Goal: Information Seeking & Learning: Learn about a topic

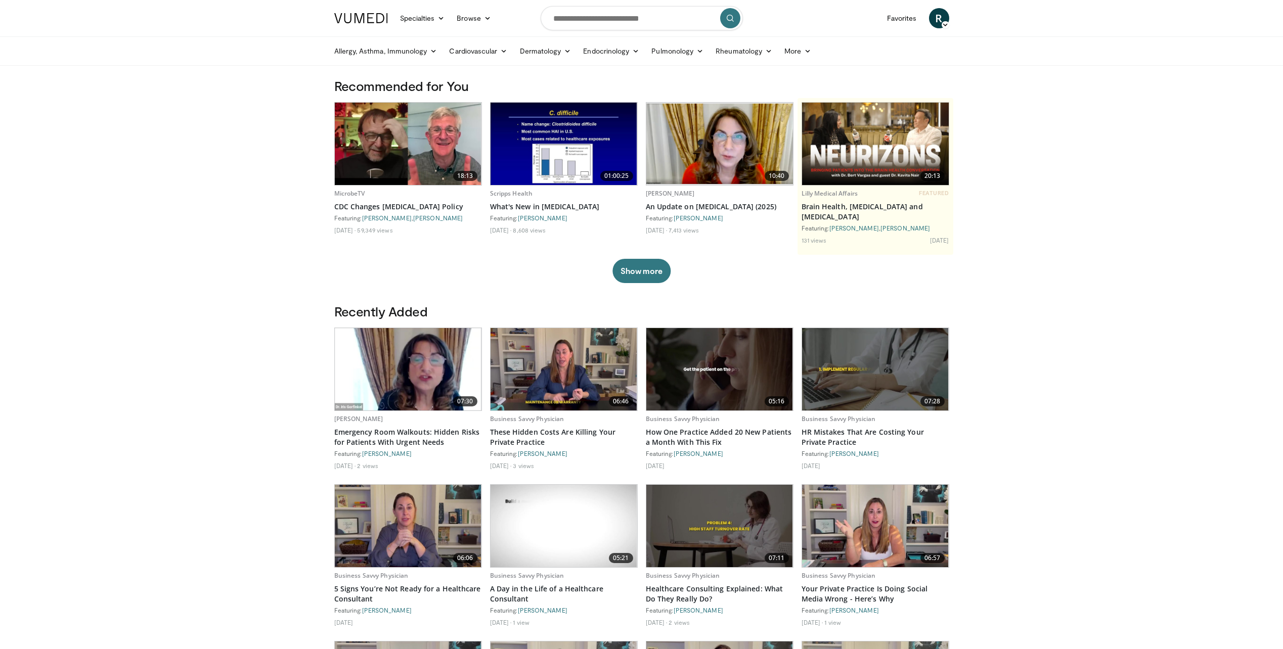
click at [942, 21] on span "R" at bounding box center [939, 18] width 20 height 20
click at [270, 221] on body "Specialties Adult & Family Medicine Allergy, [MEDICAL_DATA], Immunology Anesthe…" at bounding box center [641, 480] width 1283 height 960
click at [478, 19] on link "Browse" at bounding box center [473, 18] width 47 height 20
click at [476, 91] on link "Playlists" at bounding box center [511, 90] width 120 height 16
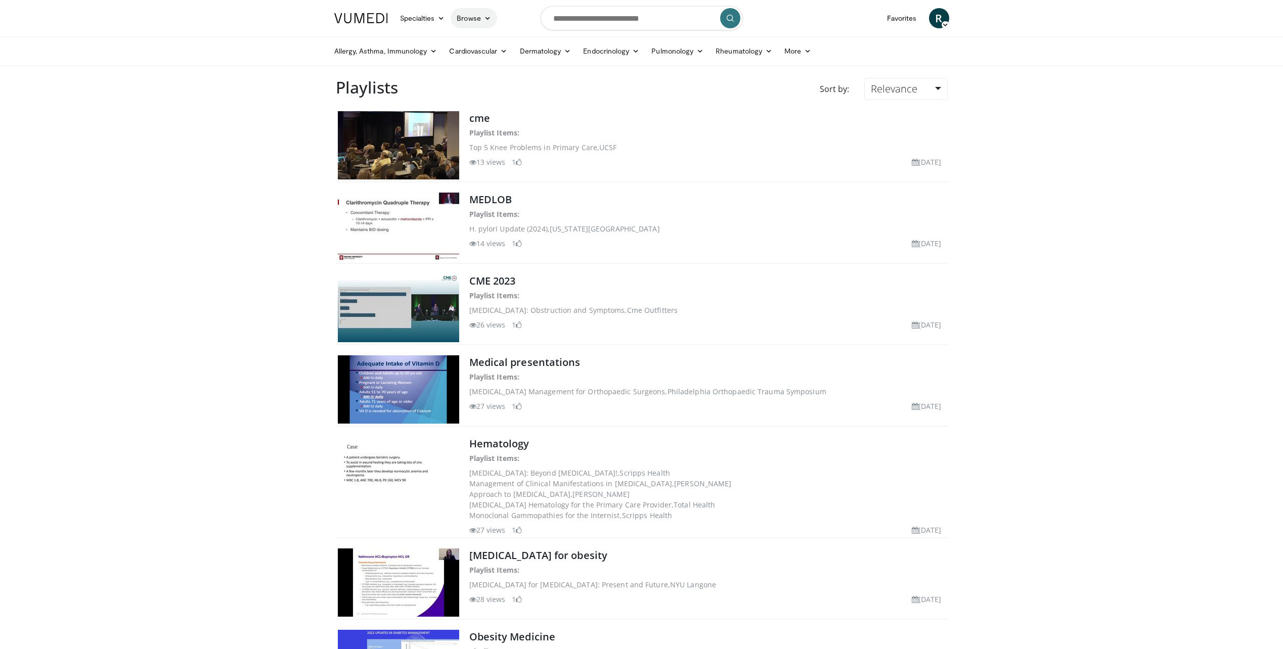
click at [473, 22] on link "Browse" at bounding box center [473, 18] width 47 height 20
click at [432, 17] on link "Specialties" at bounding box center [422, 18] width 57 height 20
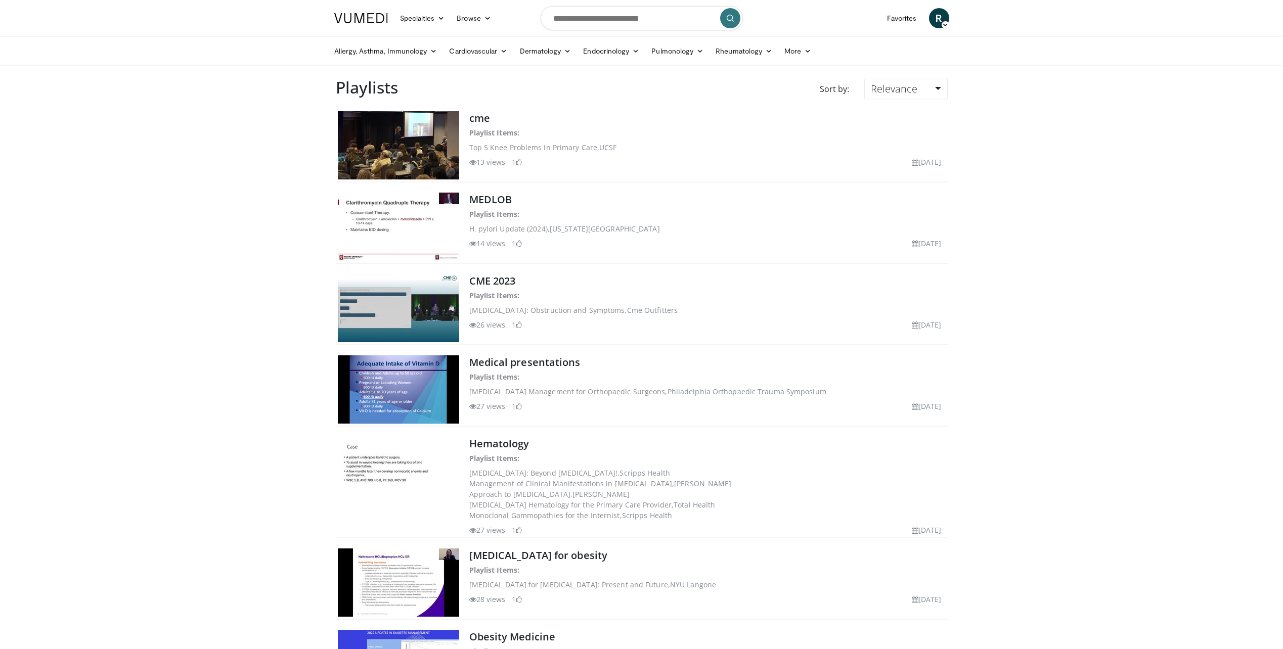
click at [937, 17] on span "R" at bounding box center [939, 18] width 20 height 20
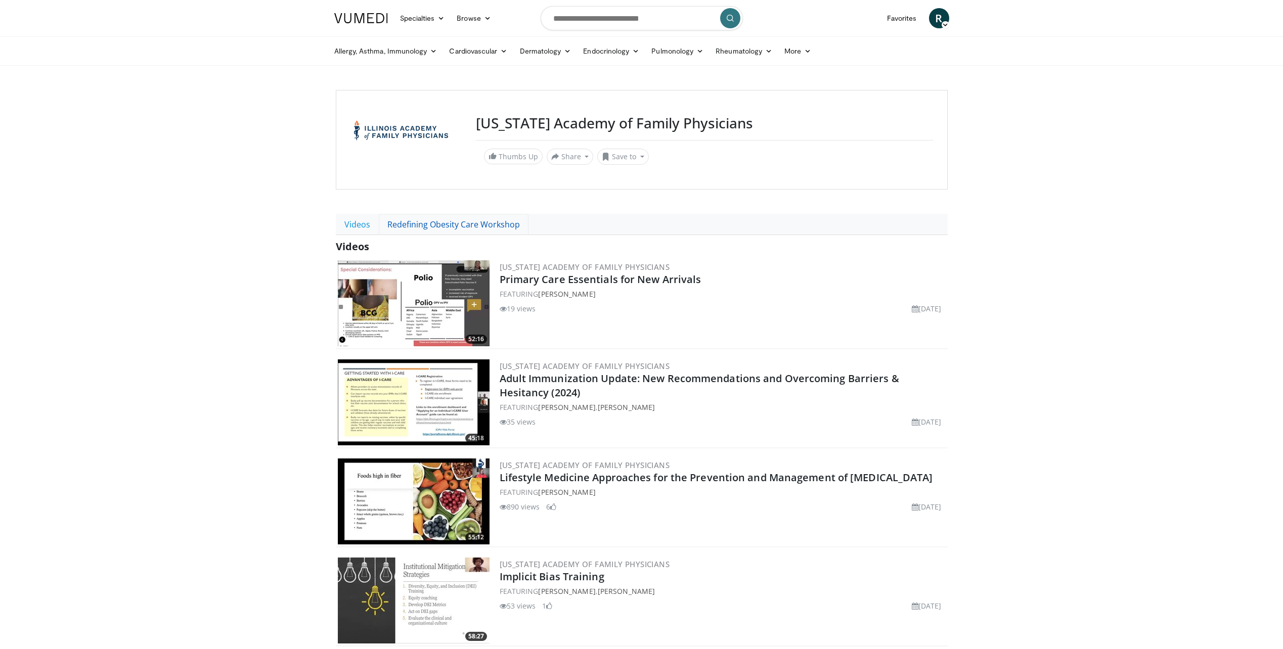
click at [423, 216] on link "Redefining Obesity Care Workshop" at bounding box center [454, 224] width 150 height 21
